Goal: Task Accomplishment & Management: Use online tool/utility

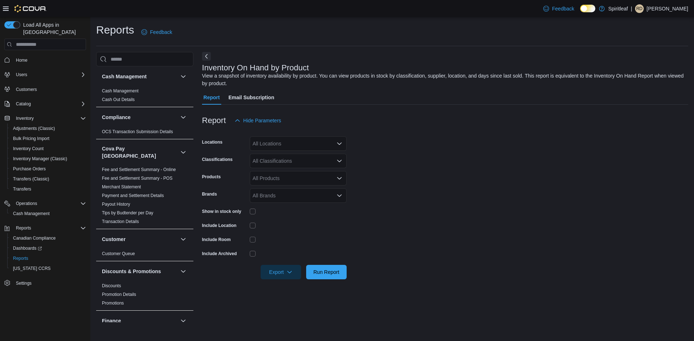
click at [279, 140] on div "All Locations" at bounding box center [298, 144] width 97 height 14
type input "***"
click at [281, 158] on span "402 - [GEOGRAPHIC_DATA] ([GEOGRAPHIC_DATA])" at bounding box center [337, 155] width 123 height 7
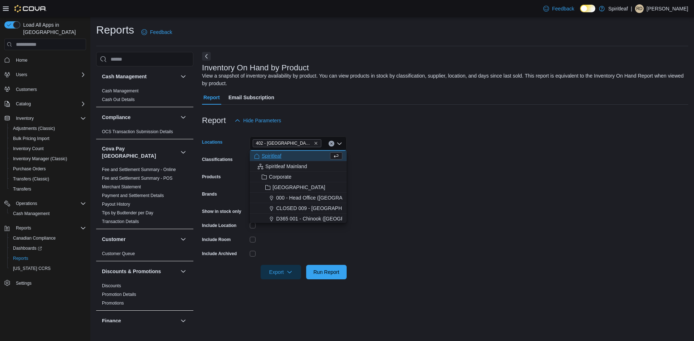
click at [427, 191] on form "Locations 402 - [GEOGRAPHIC_DATA] ([GEOGRAPHIC_DATA]) Combo box. Selected. 402 …" at bounding box center [445, 204] width 486 height 152
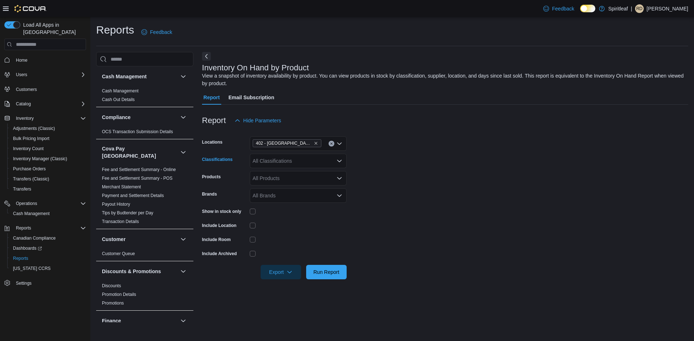
click at [295, 164] on div "All Classifications" at bounding box center [298, 161] width 97 height 14
type input "***"
click at [290, 183] on span "Tobacco ([GEOGRAPHIC_DATA])" at bounding box center [307, 183] width 76 height 7
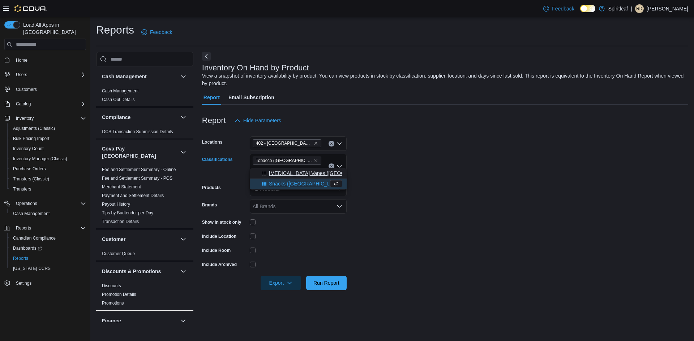
type input "**"
click at [281, 174] on span "[MEDICAL_DATA] Vapes ([GEOGRAPHIC_DATA])" at bounding box center [326, 173] width 114 height 7
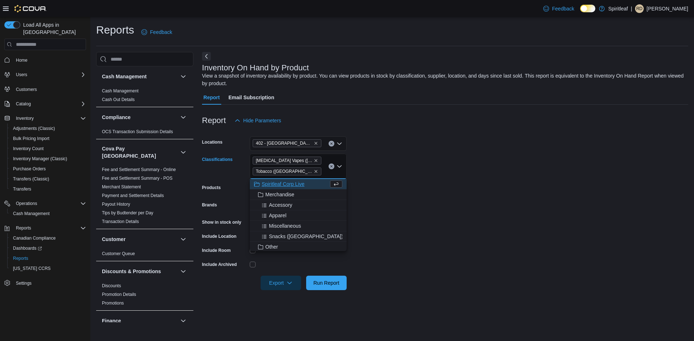
drag, startPoint x: 522, startPoint y: 241, endPoint x: 253, endPoint y: 179, distance: 276.5
click at [516, 239] on form "Locations 402 - [GEOGRAPHIC_DATA] ([GEOGRAPHIC_DATA]) Classifications [MEDICAL_…" at bounding box center [445, 209] width 486 height 163
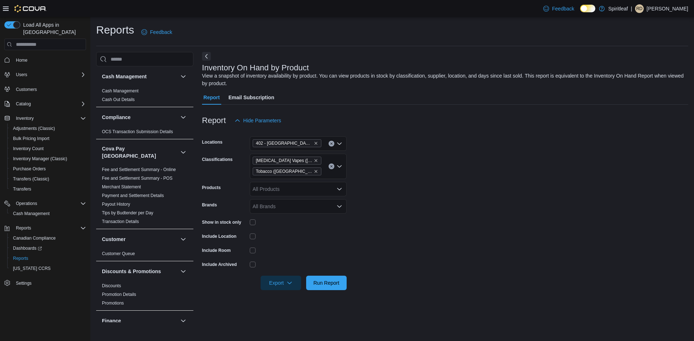
click at [252, 218] on div at bounding box center [298, 222] width 97 height 11
click at [323, 283] on span "Run Report" at bounding box center [326, 282] width 26 height 7
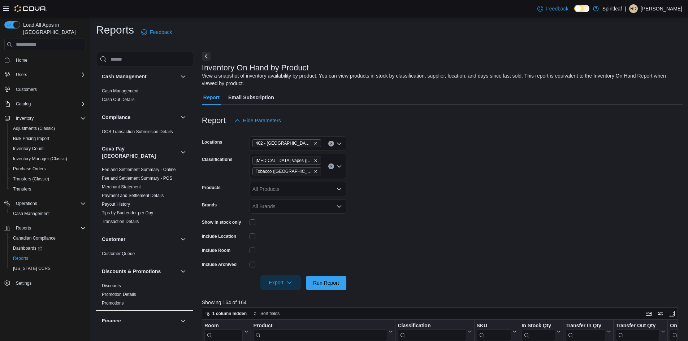
click at [270, 287] on span "Export" at bounding box center [281, 283] width 32 height 14
click at [270, 246] on button "Export to Excel" at bounding box center [281, 240] width 41 height 14
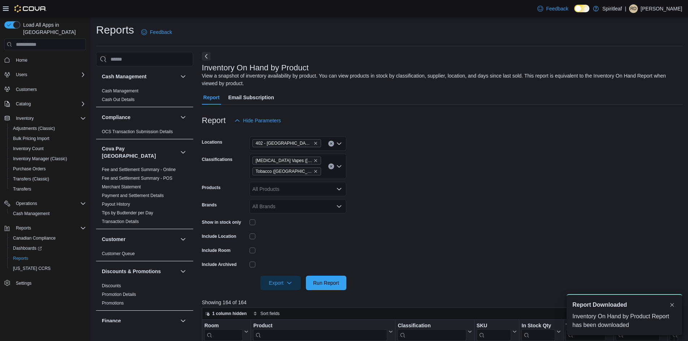
drag, startPoint x: 612, startPoint y: 30, endPoint x: 584, endPoint y: 73, distance: 51.1
click at [584, 73] on div "View a snapshot of inventory availability by product. You can view products in …" at bounding box center [441, 79] width 478 height 15
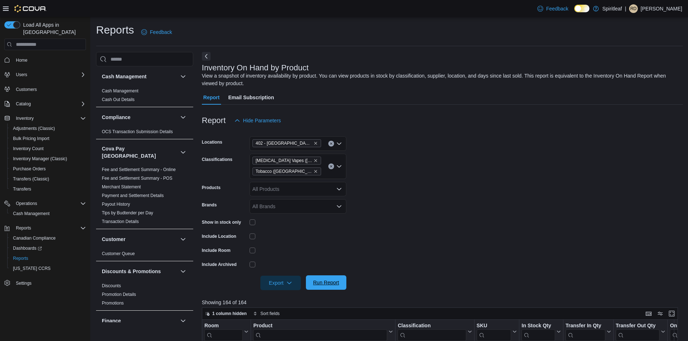
click at [319, 278] on span "Run Report" at bounding box center [326, 283] width 32 height 14
click at [284, 281] on span "Export" at bounding box center [281, 283] width 32 height 14
click at [286, 238] on span "Export to Excel" at bounding box center [282, 240] width 33 height 6
